Goal: Information Seeking & Learning: Learn about a topic

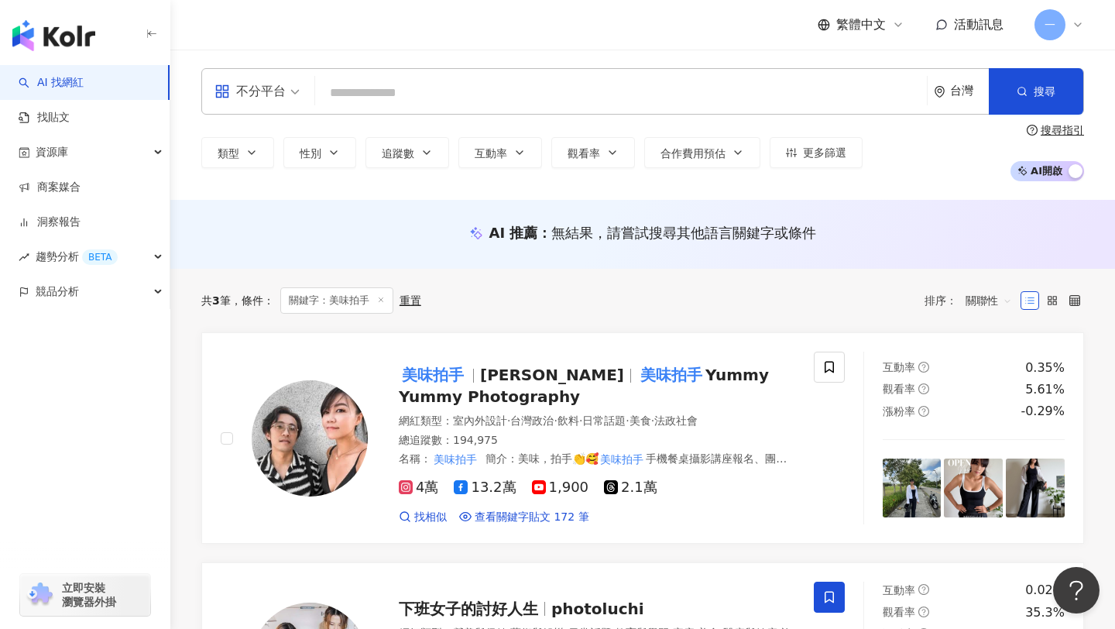
click at [566, 94] on input "search" at bounding box center [620, 92] width 599 height 29
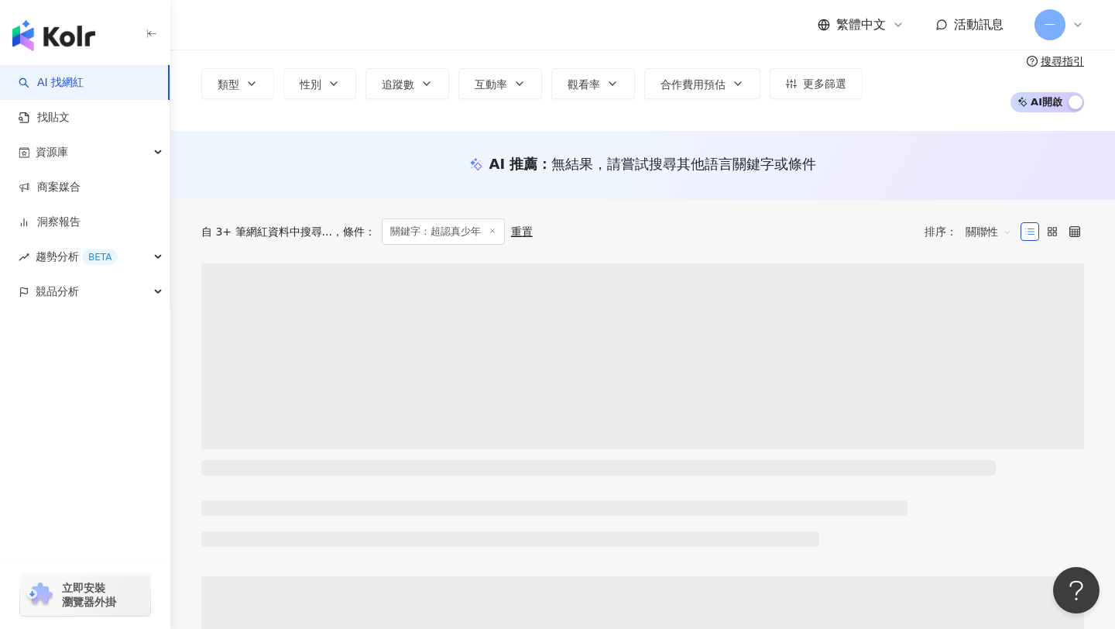
scroll to position [107, 0]
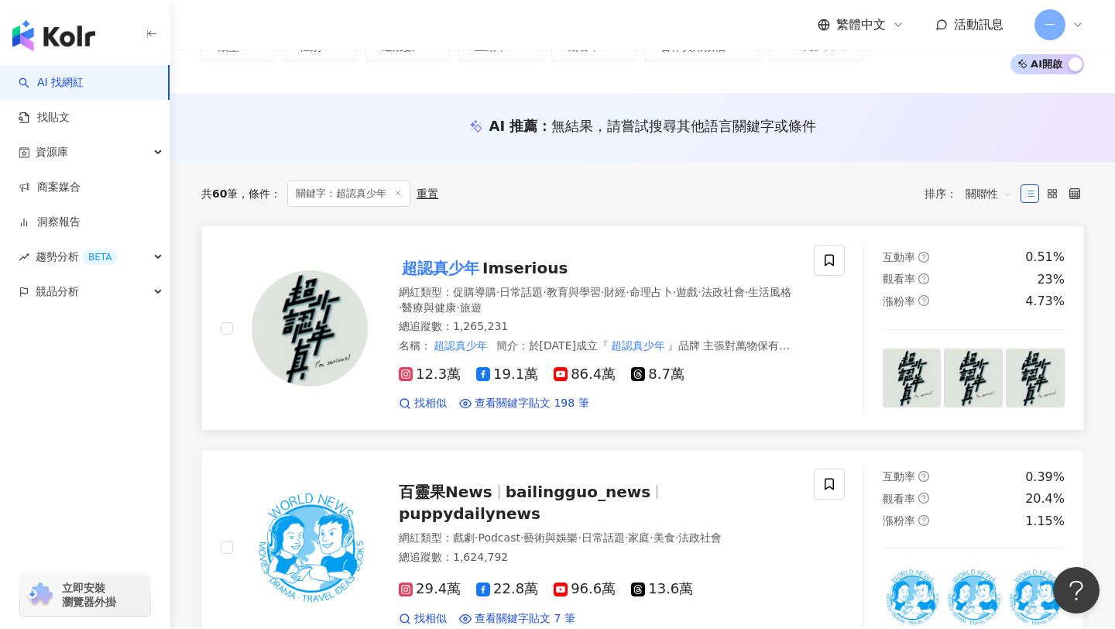
type input "*****"
click at [476, 266] on mark "超認真少年" at bounding box center [441, 268] width 84 height 25
